Goal: Information Seeking & Learning: Learn about a topic

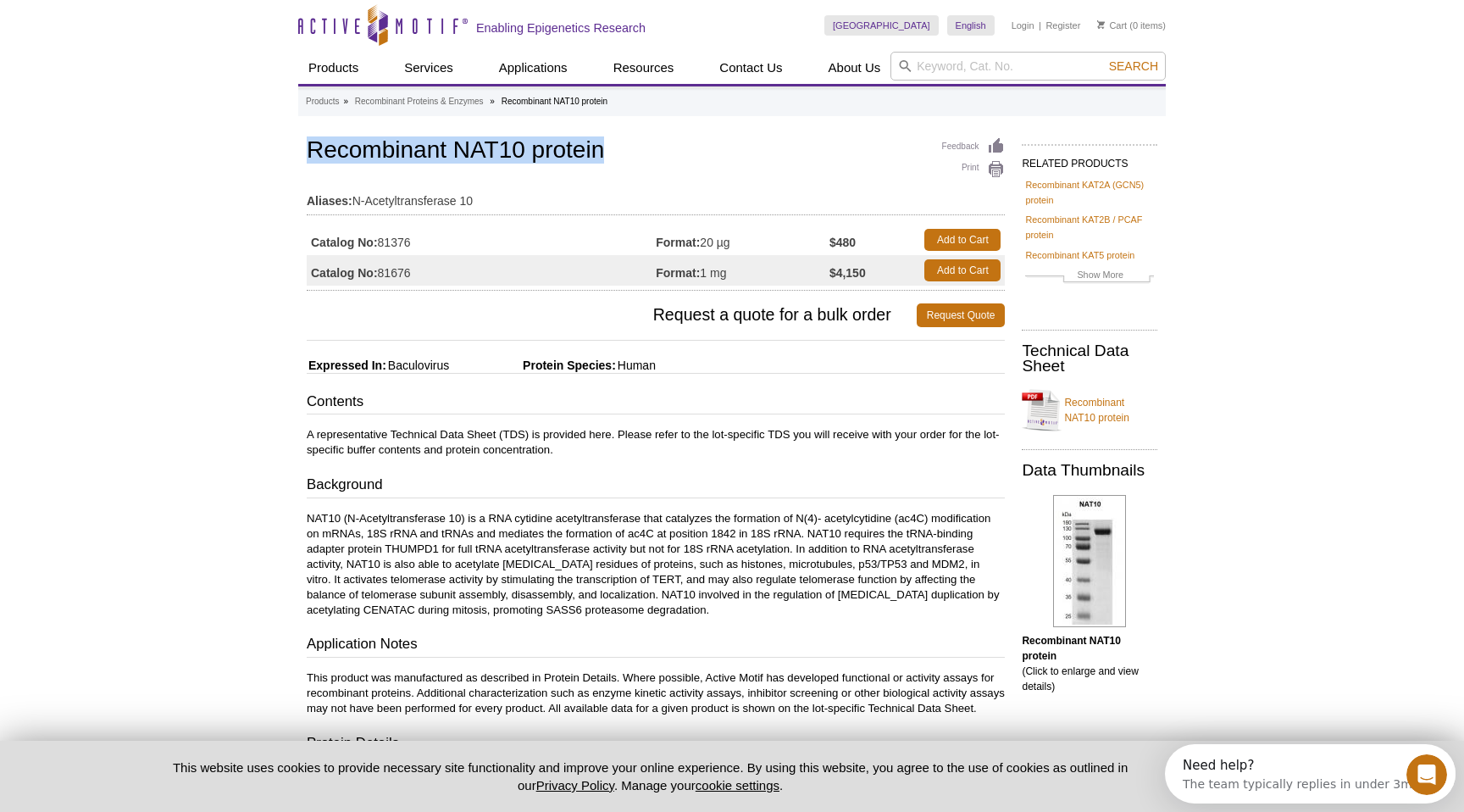
drag, startPoint x: 602, startPoint y: 153, endPoint x: 308, endPoint y: 146, distance: 294.1
click at [308, 146] on h1 "Recombinant NAT10 protein" at bounding box center [656, 151] width 698 height 29
copy h1 "Recombinant NAT10 protein"
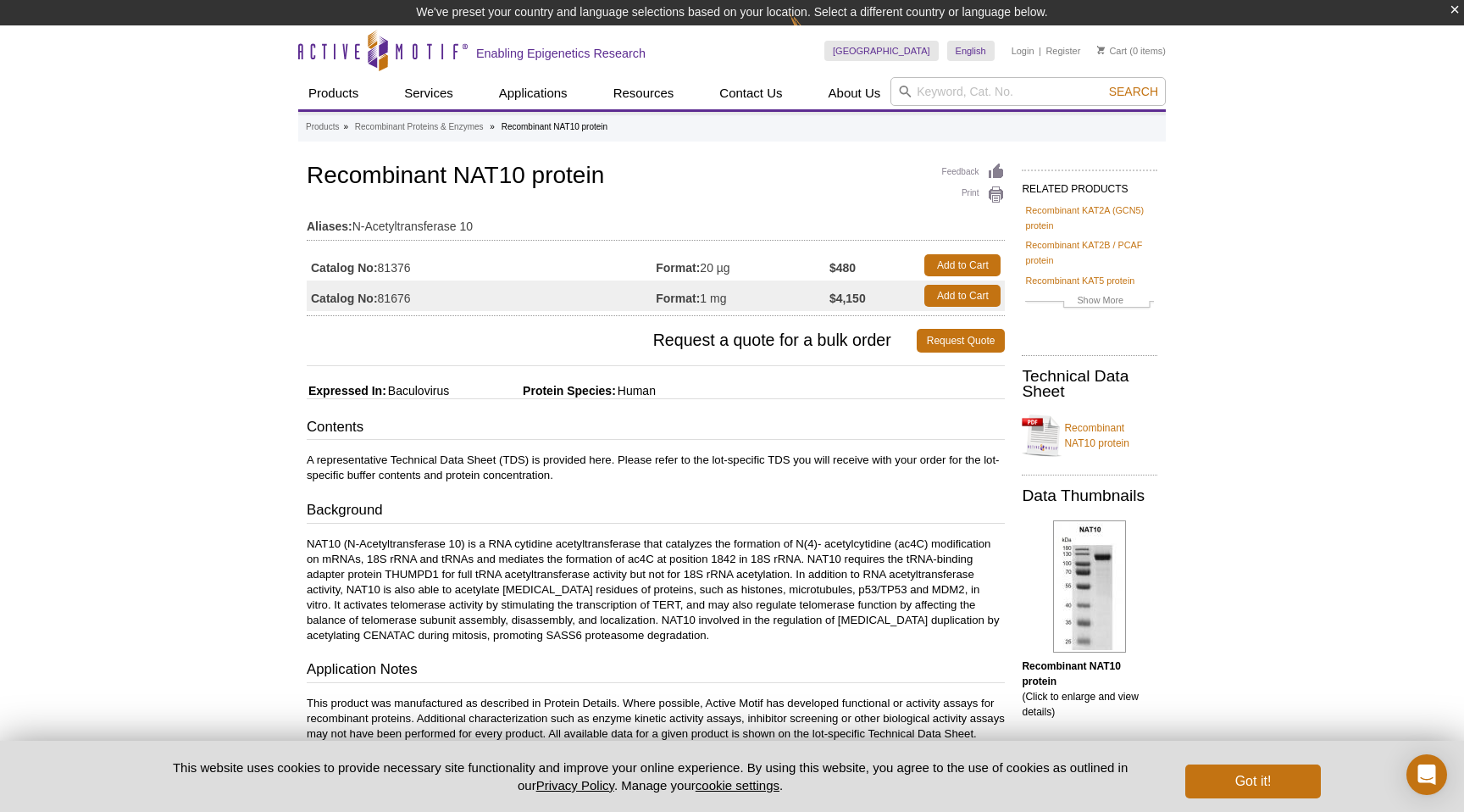
scroll to position [8, 0]
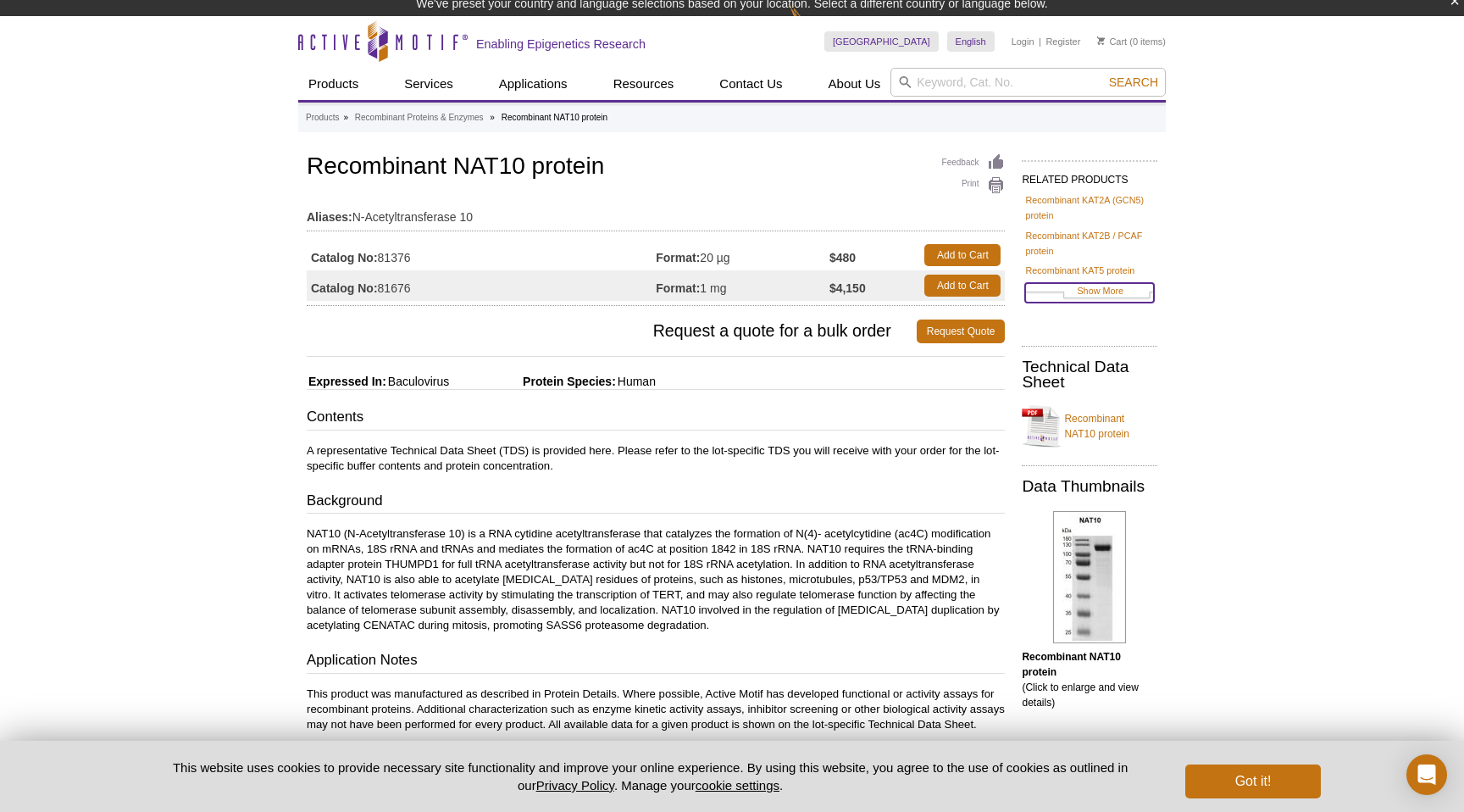
click at [1111, 299] on ul "Recombinant KAT2A (GCN5) protein Recombinant KAT2B / PCAF protein Recombinant K…" at bounding box center [1090, 251] width 136 height 123
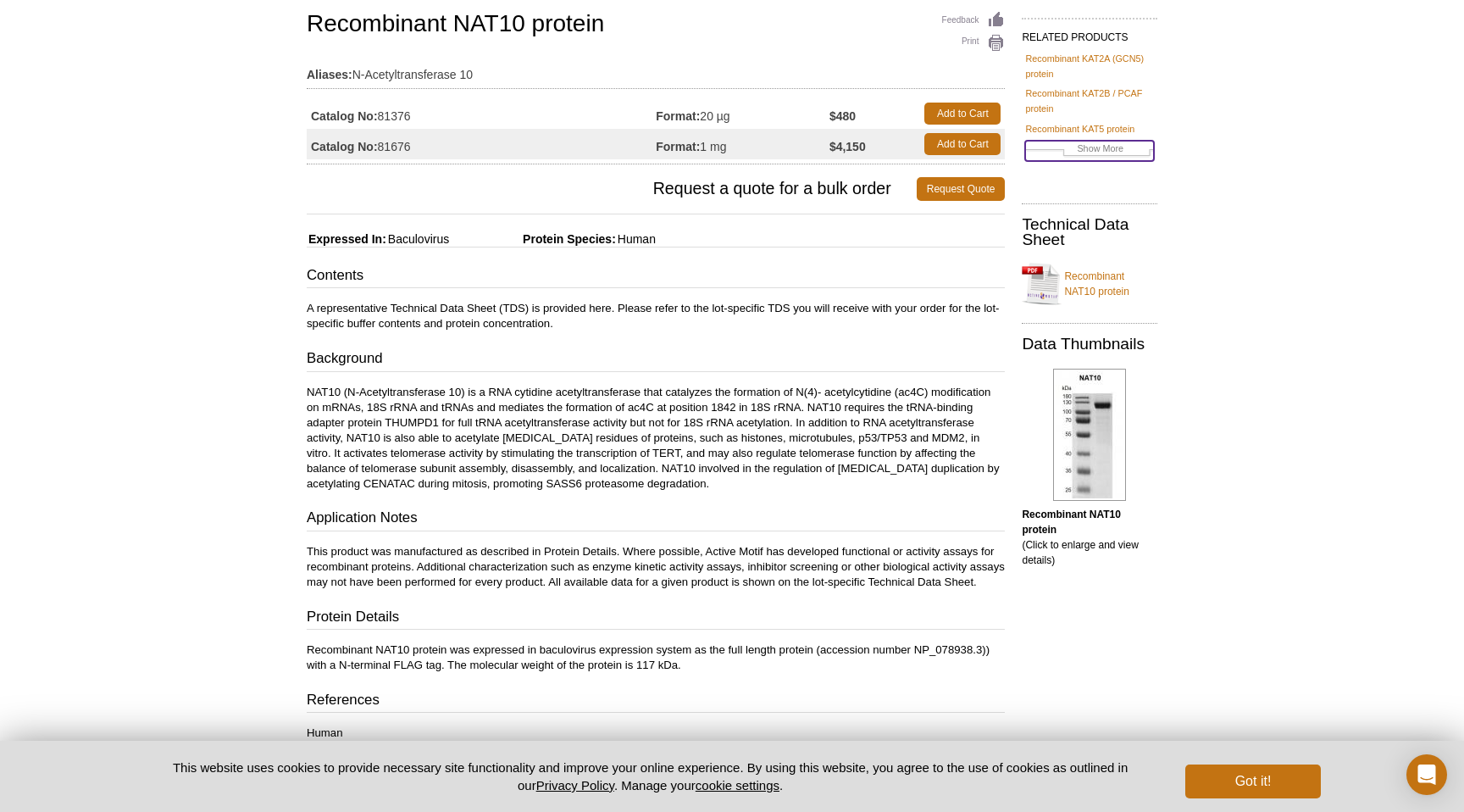
scroll to position [140, 0]
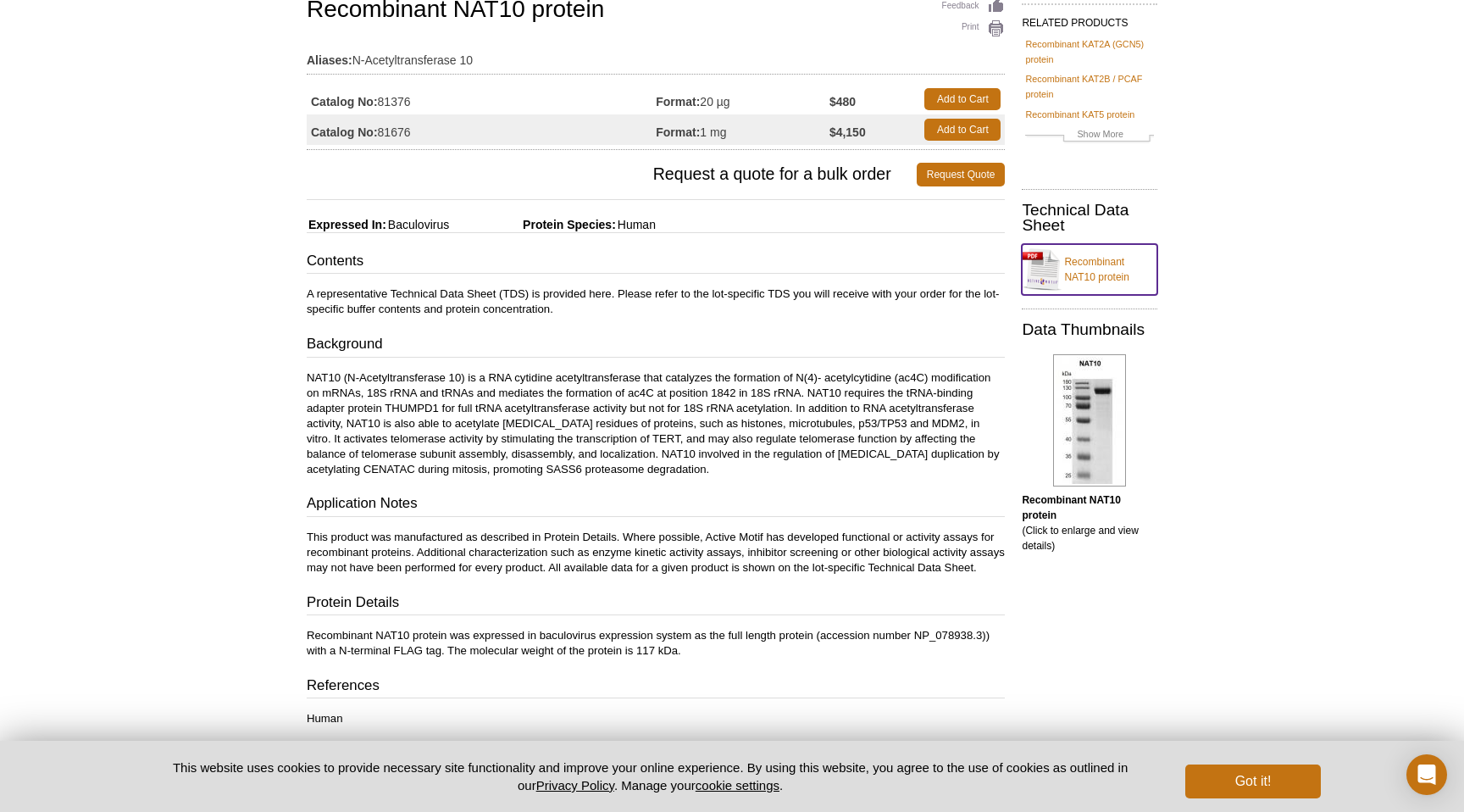
click at [1092, 274] on link "Recombinant NAT10 protein" at bounding box center [1090, 269] width 136 height 51
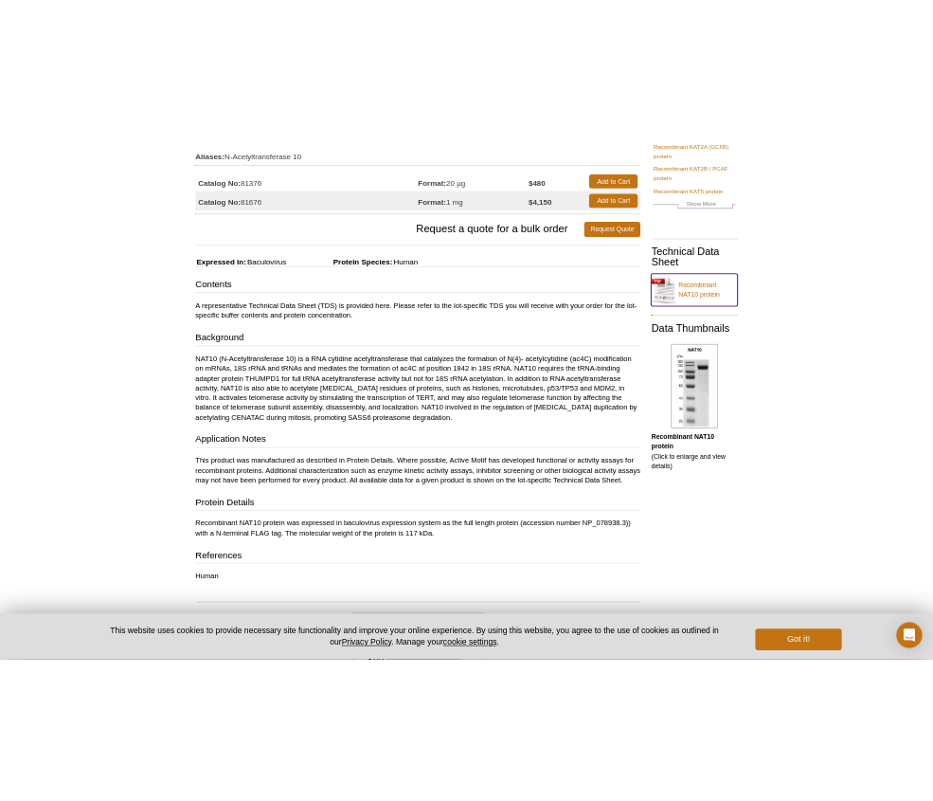
scroll to position [0, 0]
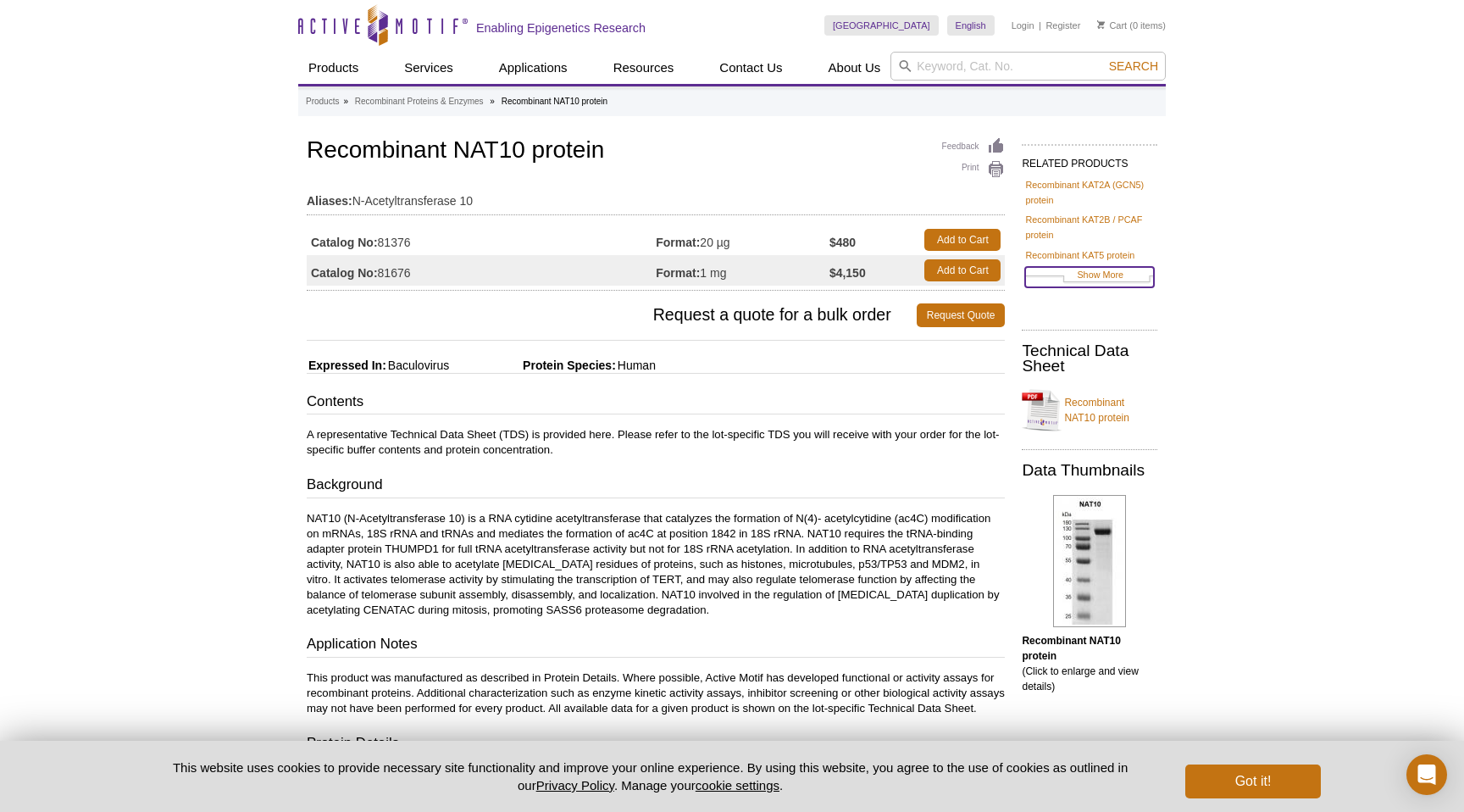
click at [1096, 278] on link "Show More" at bounding box center [1090, 276] width 129 height 20
